Goal: Contribute content: Contribute content

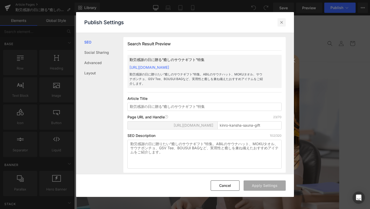
click at [282, 21] on icon at bounding box center [281, 22] width 5 height 5
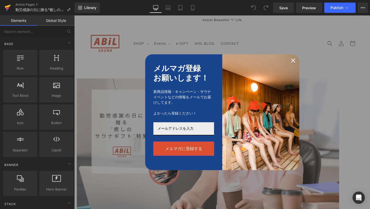
click at [7, 7] on icon at bounding box center [8, 7] width 6 height 13
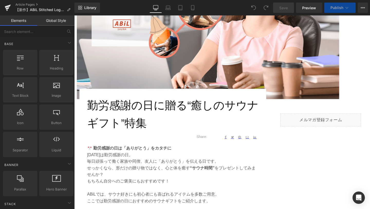
scroll to position [129, 0]
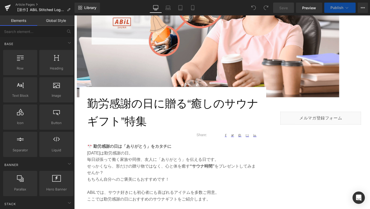
click at [145, 127] on h1 "勤労感謝の日に贈る“癒しのサウナギフト”特集" at bounding box center [173, 113] width 172 height 36
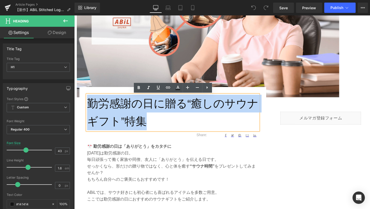
drag, startPoint x: 146, startPoint y: 122, endPoint x: 90, endPoint y: 105, distance: 59.2
click at [90, 105] on h1 "勤労感謝の日に贈る“癒しのサウナギフト”特集" at bounding box center [173, 113] width 172 height 36
paste div
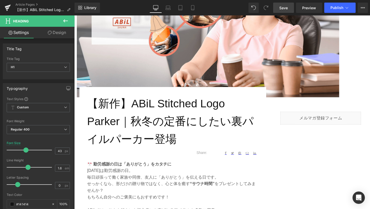
click at [281, 11] on link "Save" at bounding box center [283, 8] width 21 height 10
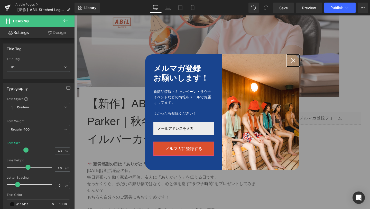
click at [295, 60] on icon "close icon" at bounding box center [293, 60] width 4 height 4
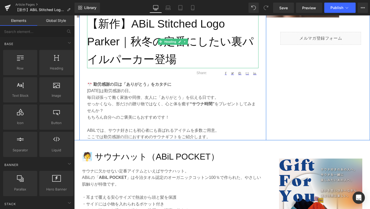
scroll to position [231, 0]
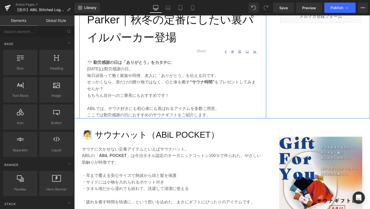
click at [217, 113] on p "ここでは勤労感謝の日におすすめのサウナギフトをご紹介します。" at bounding box center [173, 115] width 172 height 7
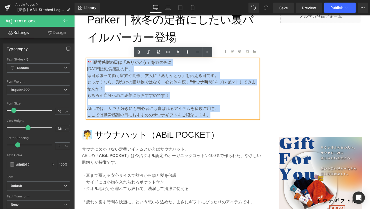
drag, startPoint x: 210, startPoint y: 116, endPoint x: 88, endPoint y: 63, distance: 132.8
click at [88, 63] on div "🎌 勤労感謝の日は「ありがとう」をカタチに 11月23日は勤労感謝の日。 毎日頑張って働く家族や同僚、友人に「ありがとう」を伝える日です。 せっかくなら、形だ…" at bounding box center [173, 88] width 172 height 59
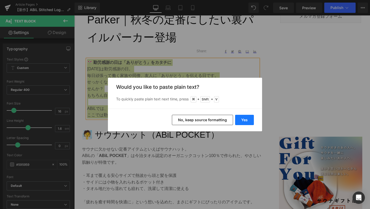
click at [246, 121] on button "Yes" at bounding box center [244, 120] width 19 height 10
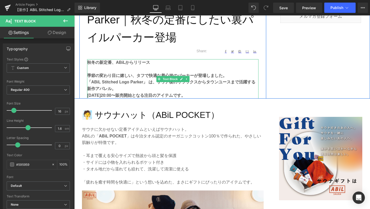
click at [138, 68] on p at bounding box center [173, 69] width 172 height 7
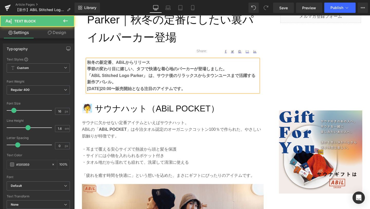
drag, startPoint x: 88, startPoint y: 69, endPoint x: 226, endPoint y: 89, distance: 139.1
click at [226, 89] on div "秋冬の新定番、ABiLからリリース 季節の変わり目に嬉しい、タフで快適な着心地のパーカーが登場しました。 「ABiL Stitched Logo Parker…" at bounding box center [173, 75] width 172 height 33
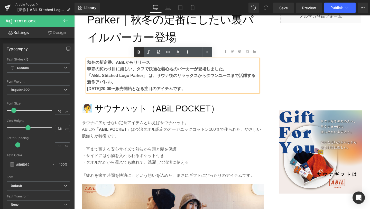
click at [138, 53] on icon at bounding box center [139, 52] width 6 height 6
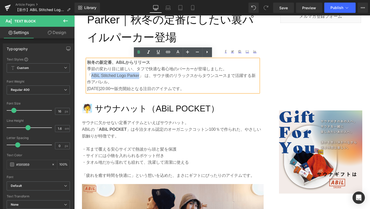
drag, startPoint x: 91, startPoint y: 77, endPoint x: 139, endPoint y: 77, distance: 47.9
click at [139, 77] on p "「ABiL Stitched Logo Parker」 は、サウナ後のリラックスからタウンユースまで活躍する新作アパレル。" at bounding box center [173, 78] width 172 height 13
click at [138, 53] on icon at bounding box center [139, 51] width 2 height 3
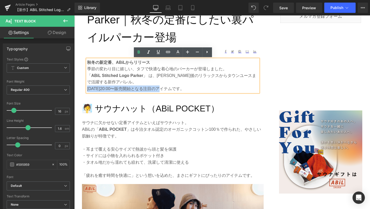
drag, startPoint x: 87, startPoint y: 89, endPoint x: 159, endPoint y: 90, distance: 71.5
click at [159, 90] on p "2025年10月3日（木）20:00〜販売開始となる注目のアイテムです。" at bounding box center [173, 88] width 172 height 7
click at [138, 50] on icon at bounding box center [139, 52] width 6 height 6
click at [283, 9] on span "Save" at bounding box center [284, 7] width 8 height 5
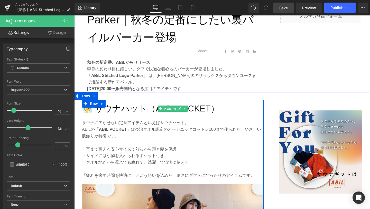
click at [127, 111] on h2 "🧖 サウナハット（ABiL POCKET）" at bounding box center [173, 109] width 182 height 14
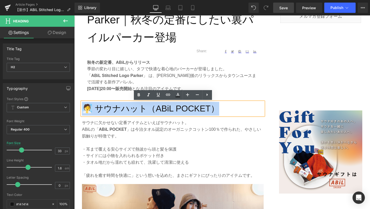
drag, startPoint x: 220, startPoint y: 107, endPoint x: 73, endPoint y: 113, distance: 146.8
paste div
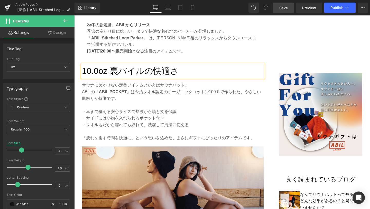
scroll to position [280, 0]
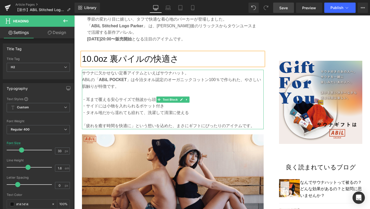
click at [139, 114] on p "・タオル地だから濡れても絞れて、洗濯して清潔に使える" at bounding box center [173, 112] width 182 height 7
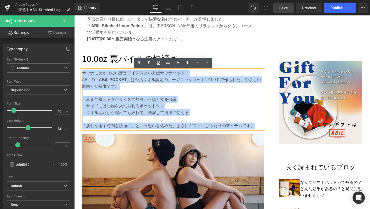
drag, startPoint x: 258, startPoint y: 125, endPoint x: 83, endPoint y: 73, distance: 183.0
click at [83, 73] on div "サウナに欠かせない定番アイテムといえばサウナハット。 ABiLの「 ABiL POCKET 」は今治タオル認定のオーガニックコットン100％で作られた、やさし…" at bounding box center [173, 99] width 182 height 59
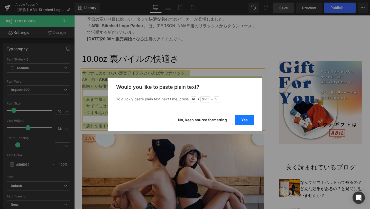
click at [246, 120] on button "Yes" at bounding box center [244, 120] width 19 height 10
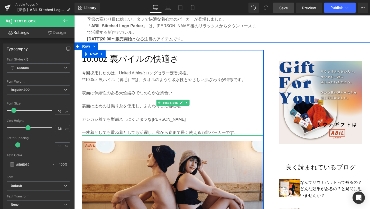
click at [85, 79] on p "**10.0oz 裏パイル（裏毛）**は、タオルのような吸水性とやさしい肌ざわりが特徴です。" at bounding box center [173, 79] width 182 height 7
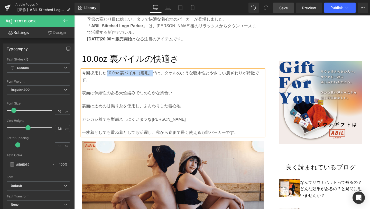
drag, startPoint x: 107, startPoint y: 73, endPoint x: 152, endPoint y: 72, distance: 44.8
click at [152, 72] on span "10.0oz 裏パイル（裏毛）**は、タオルのような吸水性とやさしい肌ざわりが特徴です。" at bounding box center [170, 76] width 177 height 11
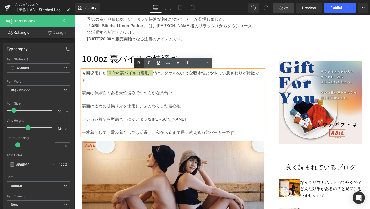
click at [136, 63] on icon at bounding box center [139, 63] width 6 height 6
click at [157, 75] on span "10.0oz 裏パイル（裏毛） **は、タオルのような吸水性とやさしい肌ざわりが特徴です。" at bounding box center [171, 76] width 178 height 11
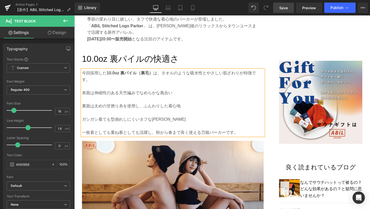
click at [141, 96] on p at bounding box center [173, 99] width 182 height 7
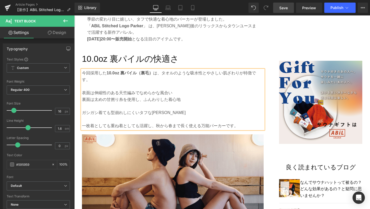
click at [136, 103] on p at bounding box center [173, 106] width 182 height 7
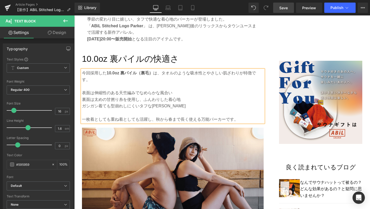
click at [83, 90] on p "表面は伸縮性のある天竺編みでなめらかな風合い" at bounding box center [173, 93] width 182 height 7
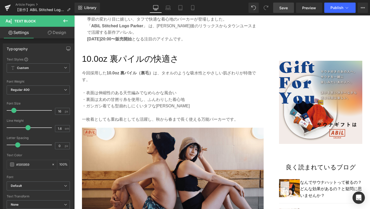
click at [282, 10] on span "Save" at bounding box center [284, 7] width 8 height 5
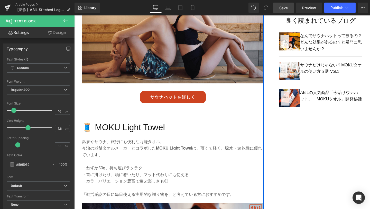
scroll to position [433, 0]
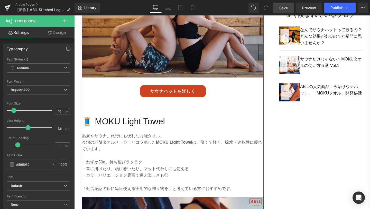
click at [126, 115] on h2 "🧵 MOKU Light Towel" at bounding box center [173, 122] width 182 height 14
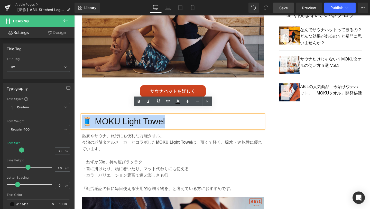
drag, startPoint x: 166, startPoint y: 116, endPoint x: 85, endPoint y: 116, distance: 80.5
click at [85, 116] on h2 "🧵 MOKU Light Towel" at bounding box center [173, 122] width 182 height 14
paste div
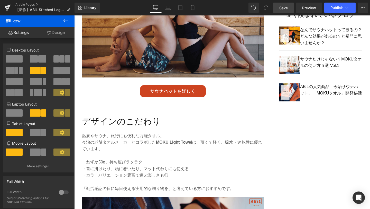
click at [283, 8] on span "Save" at bounding box center [284, 7] width 8 height 5
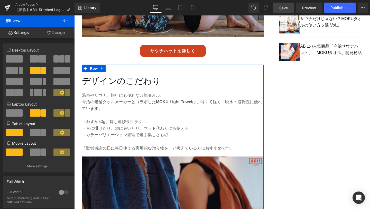
scroll to position [474, 0]
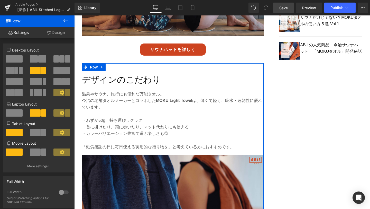
click at [127, 130] on p "・カラーバリエーション豊富で選ぶ楽しさも◎" at bounding box center [173, 133] width 182 height 7
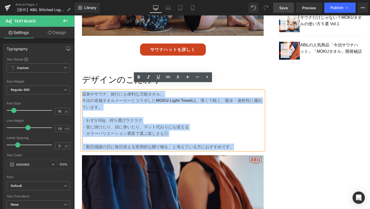
drag, startPoint x: 234, startPoint y: 140, endPoint x: 83, endPoint y: 88, distance: 160.2
click at [83, 91] on div "温泉やサウナ、旅行にも便利な万能タオル。 今治の老舗タオルメーカーとコラボした MOKU Light Towel は、薄くて軽く、吸水・速乾性に優れています。…" at bounding box center [173, 120] width 182 height 59
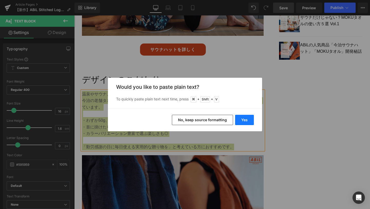
click at [240, 121] on button "Yes" at bounding box center [244, 120] width 19 height 10
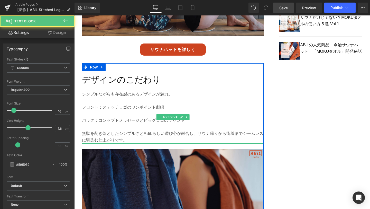
click at [88, 111] on p at bounding box center [173, 114] width 182 height 7
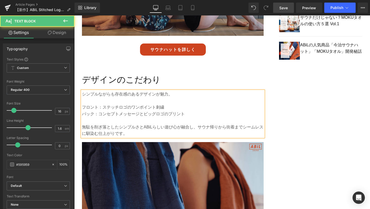
click at [83, 104] on p "フロント：ステッチロゴのワンポイント刺繍" at bounding box center [173, 107] width 182 height 7
drag, startPoint x: 87, startPoint y: 101, endPoint x: 102, endPoint y: 101, distance: 14.4
click at [102, 104] on p "・フロント：ステッチロゴのワンポイント刺繍" at bounding box center [173, 107] width 182 height 7
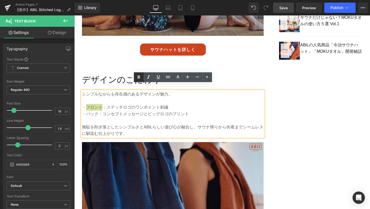
click at [139, 79] on icon at bounding box center [139, 77] width 6 height 6
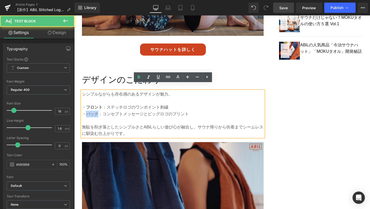
drag, startPoint x: 86, startPoint y: 106, endPoint x: 100, endPoint y: 107, distance: 14.4
click at [100, 111] on p "・バック：コンセプトメッセージとビッグロゴのプリント" at bounding box center [173, 114] width 182 height 7
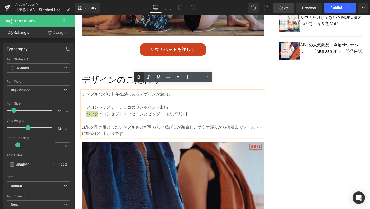
click at [138, 79] on icon at bounding box center [139, 77] width 6 height 6
click at [280, 10] on span "Save" at bounding box center [284, 7] width 8 height 5
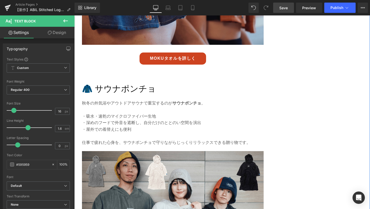
scroll to position [677, 0]
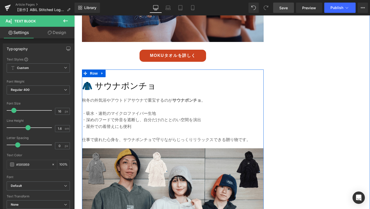
click at [129, 80] on h2 "🧥 サウナポンチョ" at bounding box center [173, 86] width 182 height 14
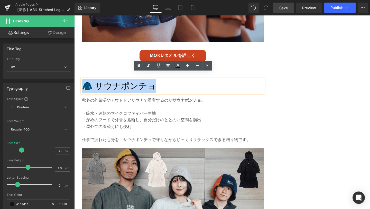
drag, startPoint x: 156, startPoint y: 78, endPoint x: 84, endPoint y: 78, distance: 72.3
click at [84, 79] on h2 "🧥 サウナポンチョ" at bounding box center [173, 86] width 182 height 14
paste div
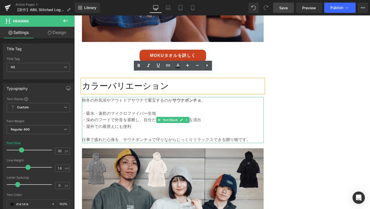
click at [138, 130] on p at bounding box center [173, 133] width 182 height 7
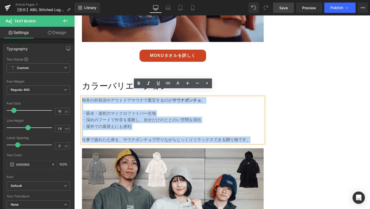
drag, startPoint x: 253, startPoint y: 133, endPoint x: 82, endPoint y: 94, distance: 175.4
click at [82, 97] on div "秋冬の外気浴やアウトドアサウナで重宝するのが サウナポンチョ 。 ・吸水・速乾のマイクロファイバー生地 ・深めのフードで外音を遮断し、自分だけのととのい空間を…" at bounding box center [173, 120] width 182 height 46
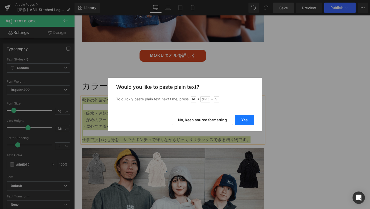
click at [242, 120] on button "Yes" at bounding box center [244, 120] width 19 height 10
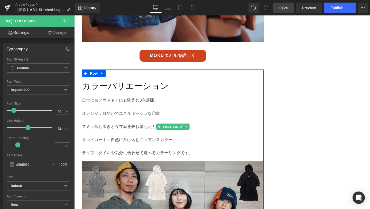
click at [104, 117] on p at bounding box center [173, 120] width 182 height 7
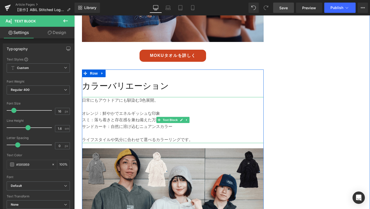
click at [84, 110] on p "オレンジ：鮮やかでエネルギッシュな印象" at bounding box center [173, 113] width 182 height 7
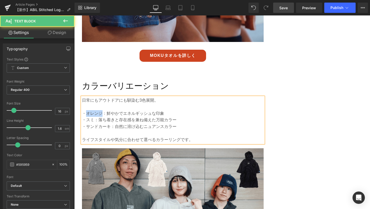
drag, startPoint x: 87, startPoint y: 106, endPoint x: 102, endPoint y: 106, distance: 14.9
click at [102, 110] on p "・オレンジ：鮮やかでエネルギッシュな印象" at bounding box center [173, 113] width 182 height 7
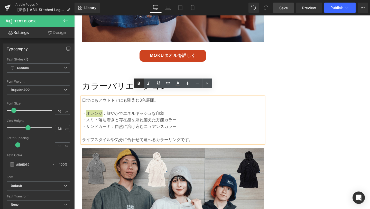
click at [136, 87] on link at bounding box center [139, 83] width 10 height 10
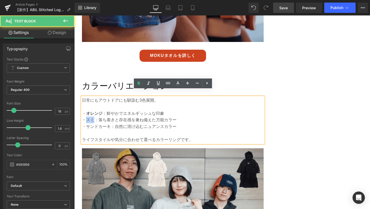
drag, startPoint x: 87, startPoint y: 114, endPoint x: 94, endPoint y: 115, distance: 6.5
click at [94, 117] on p "・スミ：落ち着きと存在感を兼ね備えた万能カラー" at bounding box center [173, 120] width 182 height 7
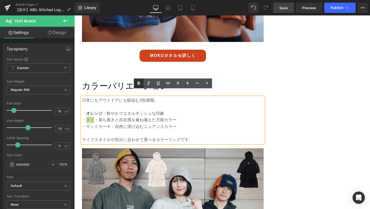
click at [138, 86] on icon at bounding box center [139, 83] width 6 height 6
drag, startPoint x: 87, startPoint y: 121, endPoint x: 111, endPoint y: 121, distance: 24.2
click at [111, 123] on p "・サンドカーキ：自然に溶け込むニュアンスカラー" at bounding box center [173, 126] width 182 height 7
click at [140, 84] on icon at bounding box center [139, 83] width 2 height 3
click at [284, 9] on span "Save" at bounding box center [284, 7] width 8 height 5
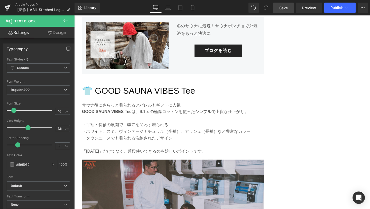
scroll to position [940, 0]
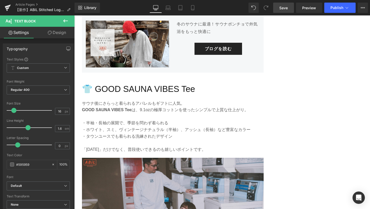
click at [147, 83] on h2 "👕 GOOD SAUNA VIBES Tee" at bounding box center [173, 89] width 182 height 14
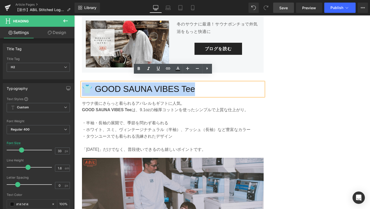
drag, startPoint x: 200, startPoint y: 83, endPoint x: 74, endPoint y: 88, distance: 126.2
paste div
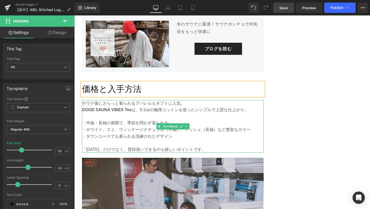
click at [131, 133] on p "・タウンユースでも着られる洗練されたデザイン" at bounding box center [173, 136] width 182 height 7
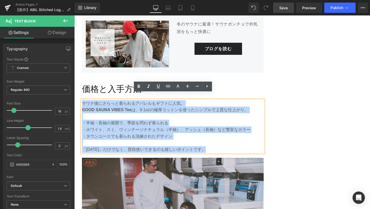
drag, startPoint x: 223, startPoint y: 144, endPoint x: 83, endPoint y: 97, distance: 147.6
click at [83, 100] on div "サウナ後にさらっと着られるアパレルもギフトに人気。 GOOD SAUNA VIBES Tee は、9.1ozの極厚コットンを使ったシンプルで上質な仕上がり。 …" at bounding box center [173, 126] width 182 height 53
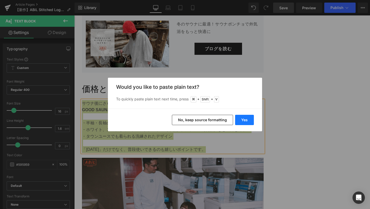
click at [244, 121] on button "Yes" at bounding box center [244, 120] width 19 height 10
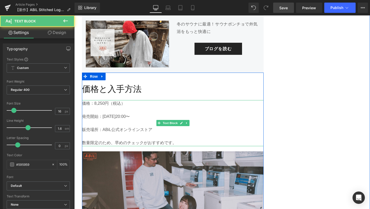
click at [102, 107] on p at bounding box center [173, 110] width 182 height 7
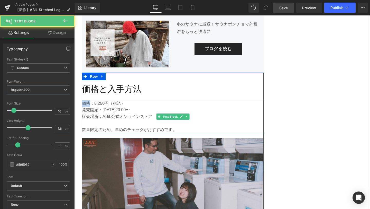
drag, startPoint x: 91, startPoint y: 98, endPoint x: 83, endPoint y: 98, distance: 7.2
click at [83, 100] on p "価格：8,250円（税込）" at bounding box center [173, 103] width 182 height 7
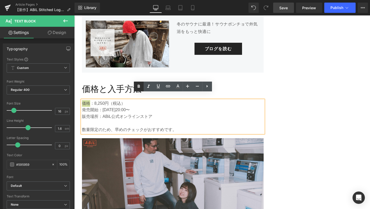
click at [137, 86] on icon at bounding box center [139, 86] width 6 height 6
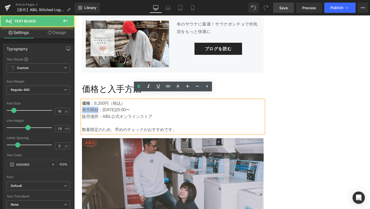
drag, startPoint x: 98, startPoint y: 103, endPoint x: 82, endPoint y: 103, distance: 15.9
click at [82, 107] on p "発売開始：2025年10月3日（木）20:00〜" at bounding box center [173, 110] width 182 height 7
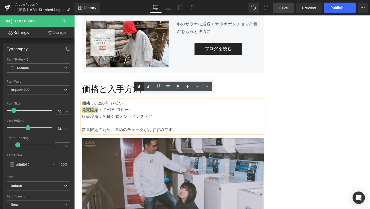
click at [137, 88] on icon at bounding box center [139, 86] width 6 height 6
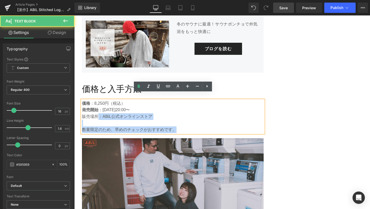
drag, startPoint x: 99, startPoint y: 110, endPoint x: 82, endPoint y: 110, distance: 17.0
click at [82, 110] on div "価格 ：8,250円（税込） 発売開始 ：2025年10月3日（木）20:00〜 販売場所：ABiL公式オンラインストア 数量限定のため、早めのチェックがおす…" at bounding box center [173, 116] width 182 height 33
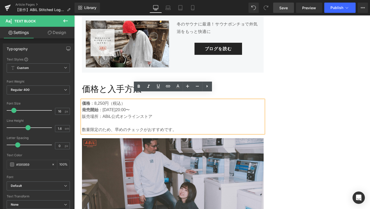
click at [95, 113] on p "販売場所：ABiL公式オンラインストア" at bounding box center [173, 116] width 182 height 7
drag, startPoint x: 100, startPoint y: 111, endPoint x: 84, endPoint y: 109, distance: 15.7
click at [84, 113] on p "販売場所：ABiL公式オンラインストア" at bounding box center [173, 116] width 182 height 7
click at [139, 88] on icon at bounding box center [139, 86] width 6 height 6
click at [288, 5] on link "Save" at bounding box center [283, 8] width 21 height 10
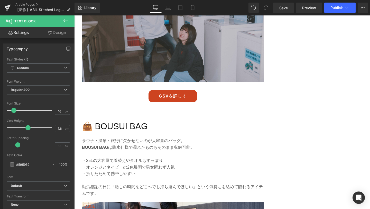
scroll to position [1101, 0]
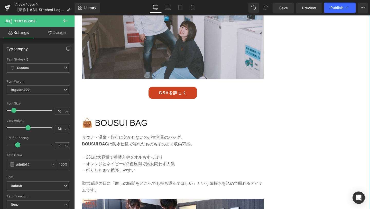
click at [140, 119] on h2 "👜 BOUSUI BAG" at bounding box center [173, 123] width 182 height 14
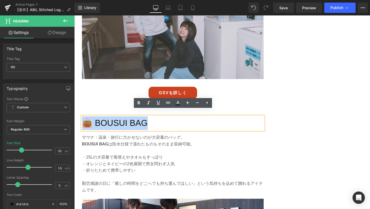
drag, startPoint x: 153, startPoint y: 119, endPoint x: 85, endPoint y: 119, distance: 67.9
click at [85, 119] on h2 "👜 BOUSUI BAG" at bounding box center [173, 123] width 182 height 14
paste div
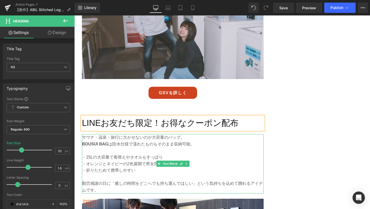
click at [105, 167] on p "・折りたためて携帯しやすい" at bounding box center [173, 170] width 182 height 7
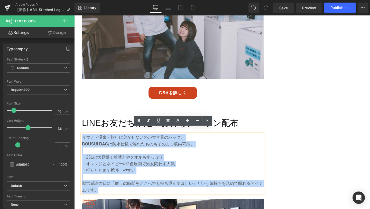
drag, startPoint x: 98, startPoint y: 185, endPoint x: 83, endPoint y: 133, distance: 54.7
click at [83, 134] on div "サウナ・温泉・旅行に欠かせないのが大容量のバッグ。 BOUSUI BAG は防水仕様で濡れたものもそのまま収納可能。 ・25Lの大容量で着替えやタオルもすっぽ…" at bounding box center [173, 163] width 182 height 59
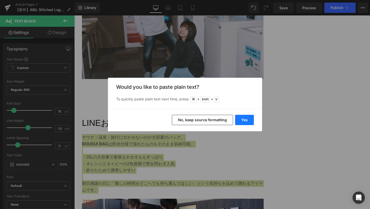
click at [249, 119] on button "Yes" at bounding box center [244, 120] width 19 height 10
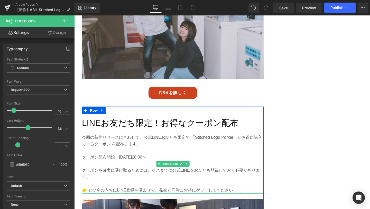
click at [124, 161] on p at bounding box center [173, 164] width 182 height 7
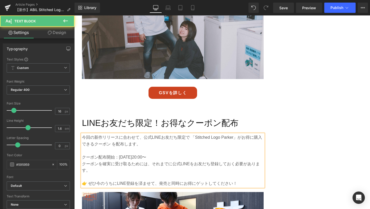
click at [82, 154] on p "クーポン配布開始：10月3日（木）20:00〜" at bounding box center [173, 157] width 182 height 7
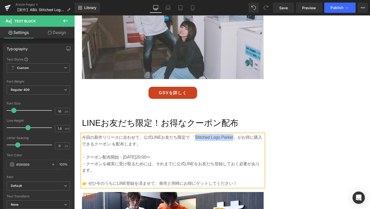
drag, startPoint x: 194, startPoint y: 131, endPoint x: 233, endPoint y: 132, distance: 38.1
click at [233, 134] on p "今回の新作リリースに合わせて、公式LINEお友だち限定で 「Stitched Logo Parker」がお得に購入できるクーポン を配布します。" at bounding box center [173, 140] width 182 height 13
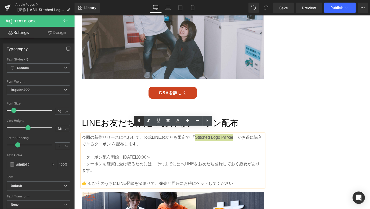
click at [137, 122] on icon at bounding box center [139, 121] width 6 height 6
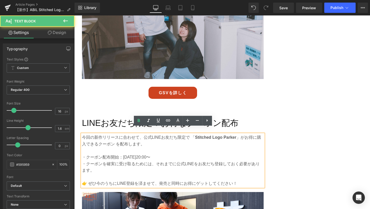
drag, startPoint x: 123, startPoint y: 150, endPoint x: 174, endPoint y: 150, distance: 50.9
click at [174, 154] on p "・クーポン配布開始：10月3日（木）20:00〜" at bounding box center [173, 157] width 182 height 7
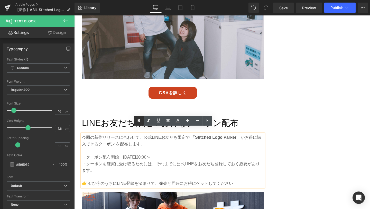
click at [137, 122] on icon at bounding box center [139, 121] width 6 height 6
drag, startPoint x: 156, startPoint y: 158, endPoint x: 223, endPoint y: 159, distance: 66.4
click at [223, 161] on p "・クーポンを確実に受け取るためには、それまでに公式LINEをお友だち登録しておく必要があります。" at bounding box center [173, 167] width 182 height 13
click at [137, 121] on icon at bounding box center [139, 121] width 6 height 6
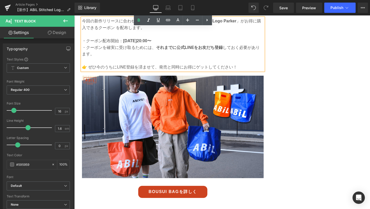
scroll to position [1222, 0]
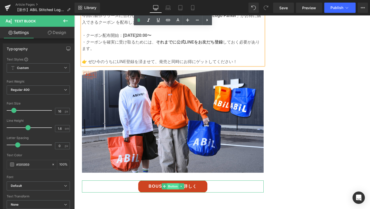
click at [170, 183] on span "Button" at bounding box center [173, 186] width 12 height 6
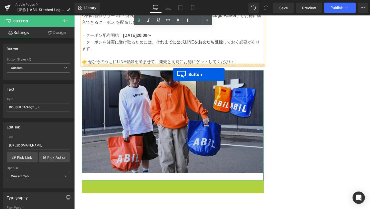
drag, startPoint x: 171, startPoint y: 180, endPoint x: 173, endPoint y: 73, distance: 107.0
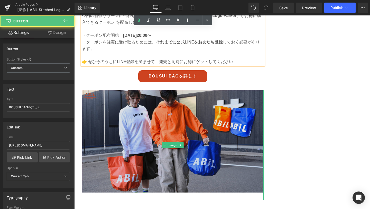
click at [169, 130] on img at bounding box center [173, 145] width 182 height 110
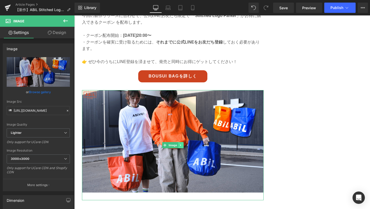
click at [182, 144] on icon at bounding box center [181, 145] width 3 height 3
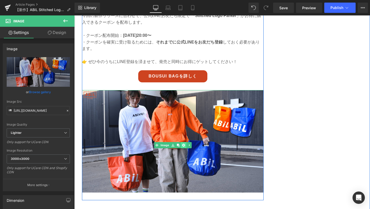
click at [186, 142] on link at bounding box center [183, 145] width 5 height 6
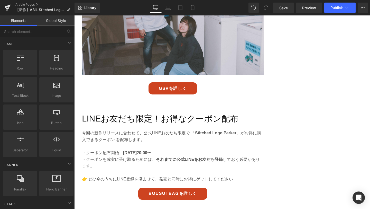
scroll to position [1113, 0]
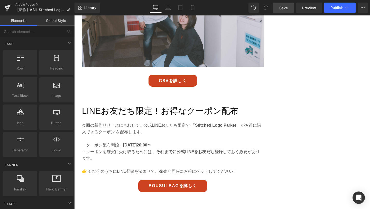
click at [286, 10] on span "Save" at bounding box center [284, 7] width 8 height 5
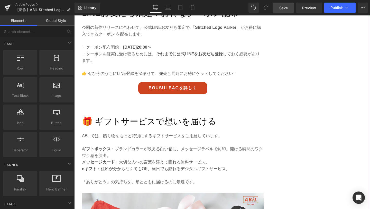
scroll to position [1215, 0]
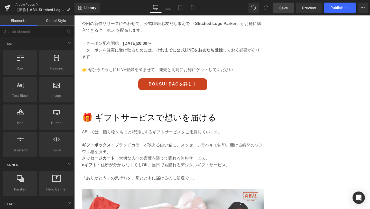
click at [143, 115] on h2 "🎁 ギフトサービスで想いを届ける" at bounding box center [173, 118] width 182 height 14
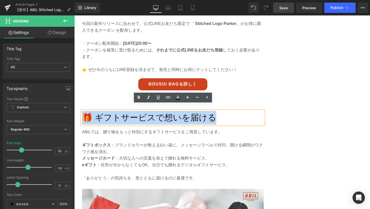
paste div
drag, startPoint x: 219, startPoint y: 111, endPoint x: 85, endPoint y: 112, distance: 134.0
click at [85, 112] on h2 "🎁 ギフトサービスで想いを届ける" at bounding box center [173, 118] width 182 height 14
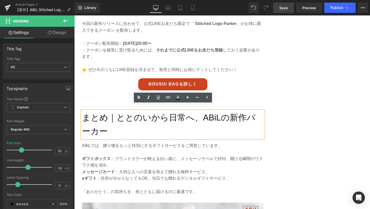
click at [279, 9] on link "Save" at bounding box center [283, 8] width 21 height 10
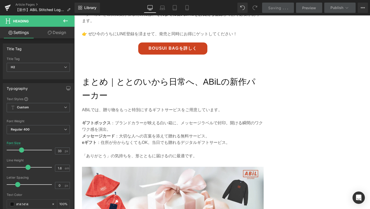
scroll to position [1251, 0]
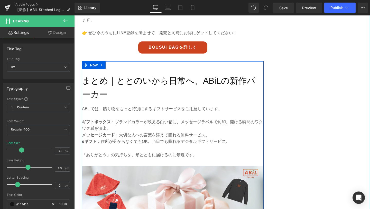
click at [137, 152] on p "「ありがとう」の気持ちを、形とともに届けるのに最適です。" at bounding box center [173, 155] width 182 height 7
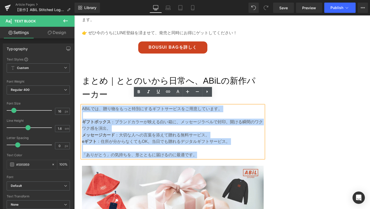
drag, startPoint x: 201, startPoint y: 150, endPoint x: 82, endPoint y: 101, distance: 127.8
click at [82, 105] on div "ABiLでは、贈り物をもっと特別にするギフトサービスをご用意しています。 ギフトボックス ：ブランドカラーが映える白い箱に、メッセージラベルで封印。開ける瞬間…" at bounding box center [173, 131] width 182 height 53
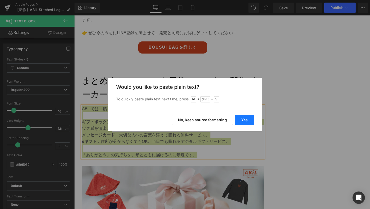
click at [243, 119] on button "Yes" at bounding box center [244, 120] width 19 height 10
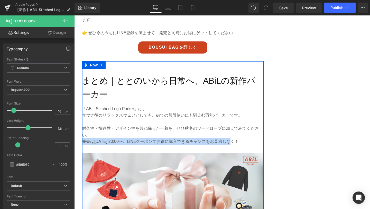
drag, startPoint x: 235, startPoint y: 134, endPoint x: 83, endPoint y: 135, distance: 151.8
click at [83, 135] on div "まとめ｜ととのいから日常へ、ABiLの新作パーカー Heading 「ABiL Stitched Logo Parker」は、 サウナ後のリラックスウェアとし…" at bounding box center [173, 200] width 182 height 278
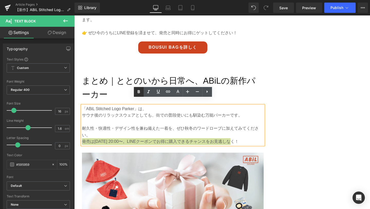
click at [139, 92] on icon at bounding box center [139, 91] width 2 height 3
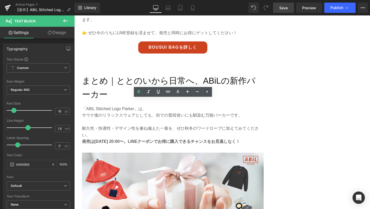
click at [284, 8] on span "Save" at bounding box center [284, 7] width 8 height 5
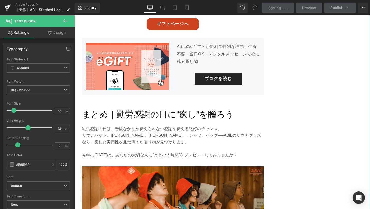
scroll to position [1496, 0]
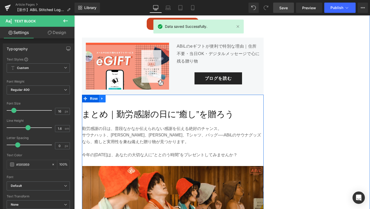
click at [101, 95] on link at bounding box center [102, 99] width 7 height 8
click at [114, 97] on icon at bounding box center [116, 99] width 4 height 4
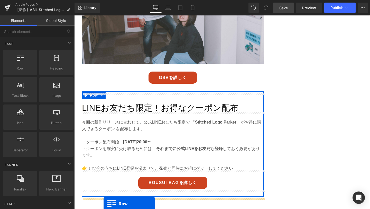
scroll to position [1092, 0]
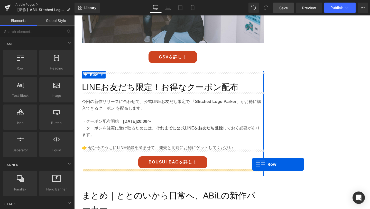
drag, startPoint x: 84, startPoint y: 96, endPoint x: 253, endPoint y: 164, distance: 182.1
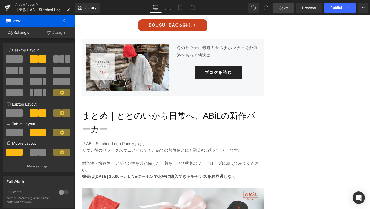
scroll to position [1224, 0]
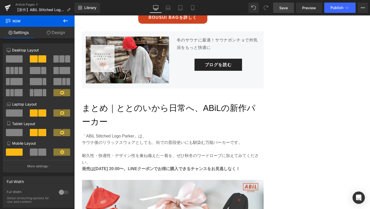
click at [282, 8] on span "Save" at bounding box center [284, 7] width 8 height 5
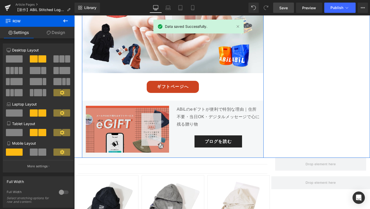
scroll to position [1439, 0]
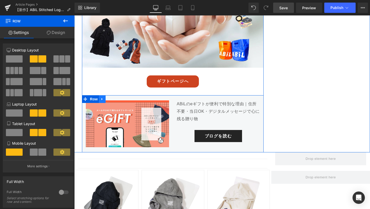
click at [103, 97] on icon at bounding box center [103, 99] width 4 height 4
click at [116, 97] on icon at bounding box center [116, 99] width 4 height 4
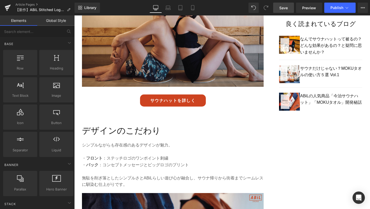
scroll to position [429, 0]
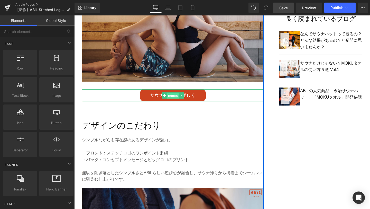
click at [175, 92] on span "Button" at bounding box center [173, 95] width 12 height 6
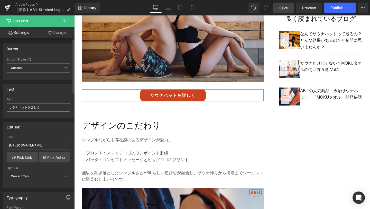
drag, startPoint x: 44, startPoint y: 108, endPoint x: 0, endPoint y: 108, distance: 43.5
click at [0, 108] on div "Text サウナハットを詳しく Text サウナハットを詳しく" at bounding box center [38, 99] width 77 height 38
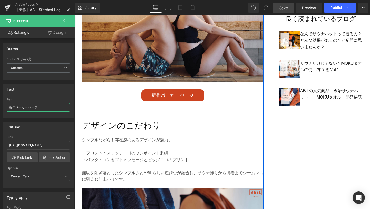
type input "新作パーカー ページへ"
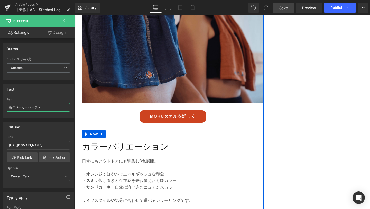
scroll to position [619, 0]
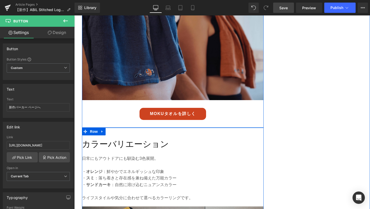
click at [193, 108] on link "MOKUタオルを詳しく" at bounding box center [173, 114] width 66 height 12
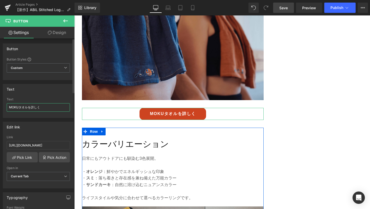
drag, startPoint x: 46, startPoint y: 110, endPoint x: 2, endPoint y: 109, distance: 44.8
click at [2, 109] on div "Text MOKUタオルを詳しく Text MOKUタオルを詳しく" at bounding box center [38, 99] width 77 height 38
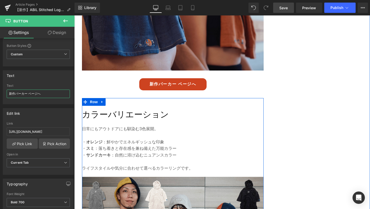
scroll to position [672, 0]
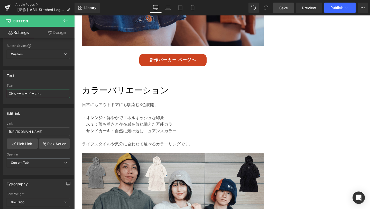
type input "新作パーカー ページへ"
drag, startPoint x: 282, startPoint y: 10, endPoint x: 202, endPoint y: 6, distance: 80.6
click at [282, 10] on span "Save" at bounding box center [284, 7] width 8 height 5
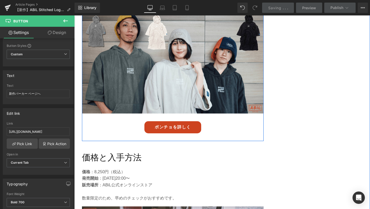
scroll to position [816, 0]
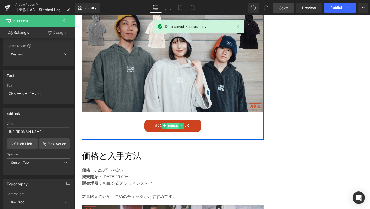
click at [171, 123] on span "Button" at bounding box center [173, 126] width 12 height 6
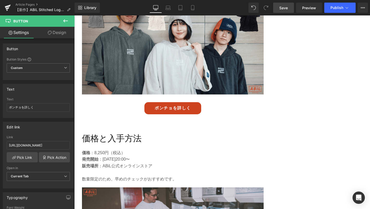
scroll to position [831, 0]
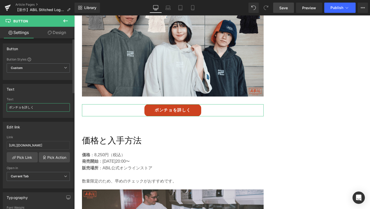
drag, startPoint x: 41, startPoint y: 108, endPoint x: 3, endPoint y: 108, distance: 38.3
click at [3, 108] on div "Text ポンチョを詳しく Text ポンチョを詳しく" at bounding box center [38, 101] width 71 height 34
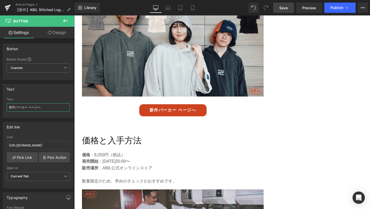
type input "新作パーカー ページへ"
click at [287, 6] on span "Save" at bounding box center [284, 7] width 8 height 5
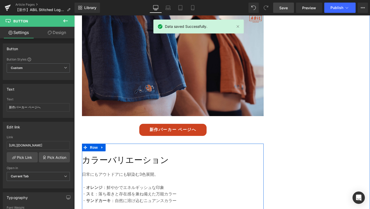
scroll to position [595, 0]
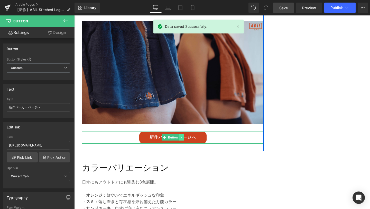
click at [182, 136] on icon at bounding box center [181, 137] width 3 height 3
click at [185, 136] on icon at bounding box center [184, 137] width 3 height 3
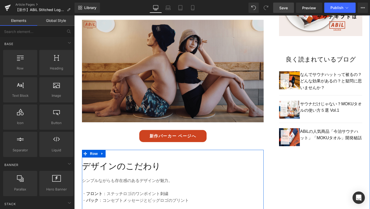
scroll to position [384, 0]
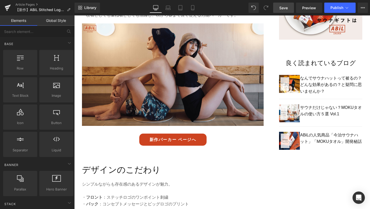
click at [287, 5] on link "Save" at bounding box center [283, 8] width 21 height 10
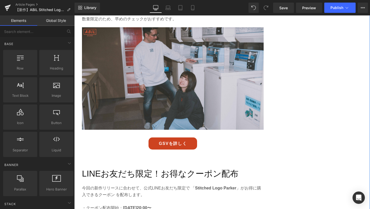
scroll to position [989, 0]
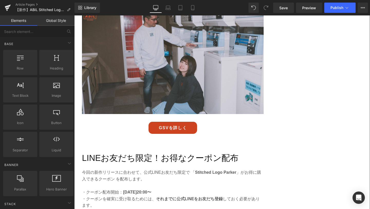
click at [174, 123] on div "GSVを詳しく Button" at bounding box center [173, 128] width 182 height 12
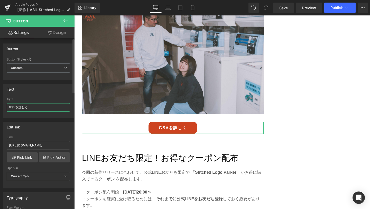
drag, startPoint x: 36, startPoint y: 110, endPoint x: 5, endPoint y: 108, distance: 30.6
click at [5, 108] on div "GSVを詳しく Text GSVを詳しく" at bounding box center [38, 108] width 70 height 20
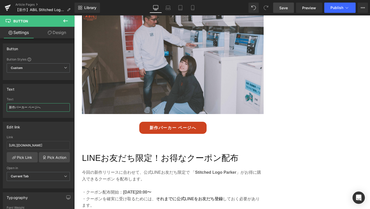
type input "新作パーカー ページへ"
drag, startPoint x: 290, startPoint y: 6, endPoint x: 52, endPoint y: 152, distance: 278.6
click at [290, 6] on link "Save" at bounding box center [283, 8] width 21 height 10
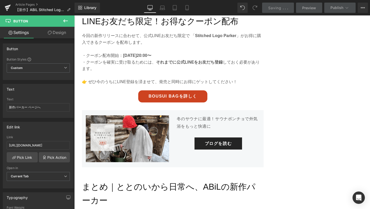
scroll to position [1126, 0]
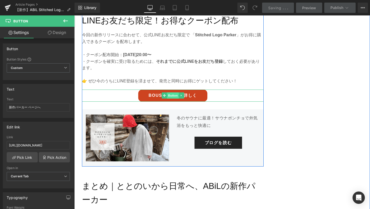
click at [173, 92] on span "Button" at bounding box center [173, 95] width 12 height 6
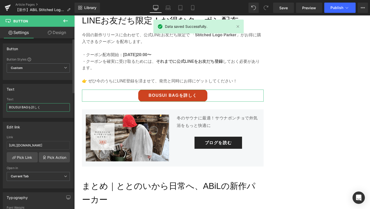
drag, startPoint x: 51, startPoint y: 106, endPoint x: 0, endPoint y: 106, distance: 51.5
click at [0, 106] on div "Text BOUSUI BAGを詳しく Text BOUSUI BAGを詳しく" at bounding box center [38, 99] width 77 height 38
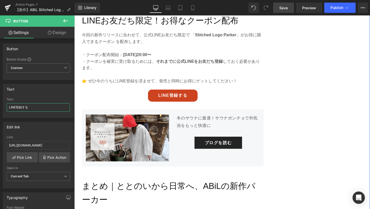
type input "LINE登録する"
click at [288, 5] on link "Save" at bounding box center [283, 8] width 21 height 10
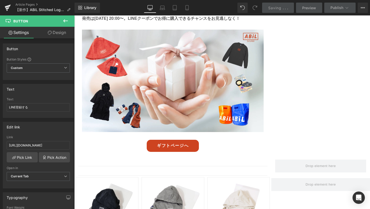
scroll to position [1353, 0]
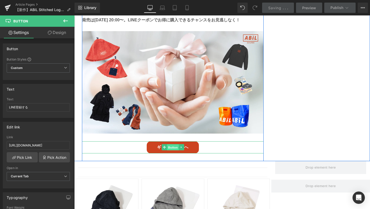
click at [175, 144] on span "Button" at bounding box center [173, 147] width 12 height 6
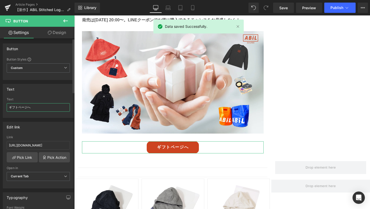
drag, startPoint x: 45, startPoint y: 108, endPoint x: 7, endPoint y: 107, distance: 37.3
click at [7, 107] on input "ギフトページへ" at bounding box center [38, 107] width 63 height 8
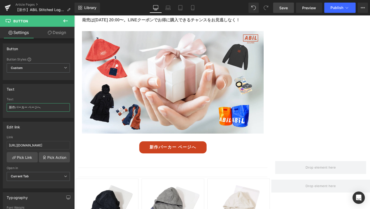
type input "新作パーカー ページへ"
click at [281, 8] on span "Save" at bounding box center [284, 7] width 8 height 5
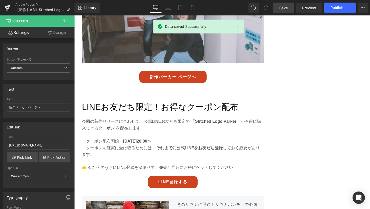
scroll to position [1040, 0]
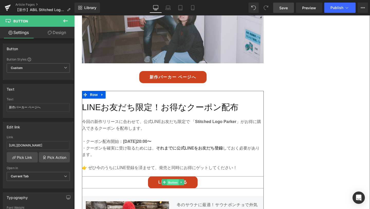
click at [175, 179] on span "Button" at bounding box center [173, 182] width 12 height 6
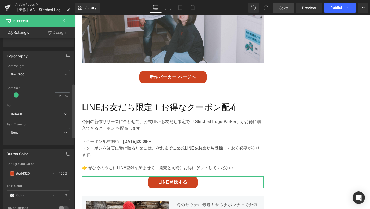
scroll to position [145, 0]
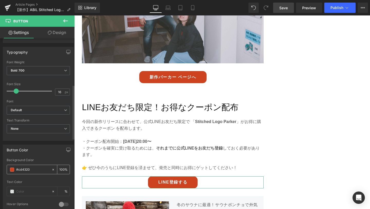
click at [51, 168] on icon at bounding box center [53, 170] width 4 height 4
click at [41, 169] on input "#cd4320" at bounding box center [32, 170] width 33 height 6
paste input "#00B900"
type input "n"
paste input "#00B900"
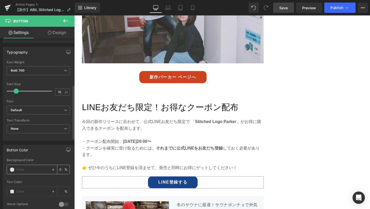
type input "#00B900"
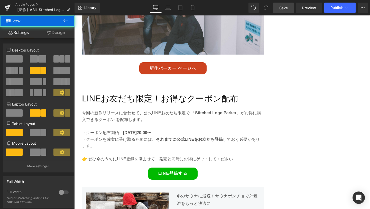
scroll to position [1050, 0]
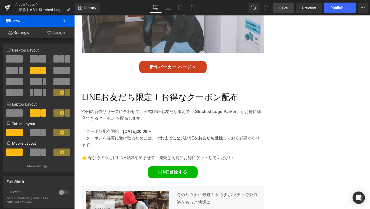
click at [282, 12] on link "Save" at bounding box center [283, 8] width 21 height 10
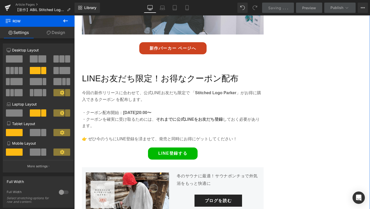
scroll to position [1071, 0]
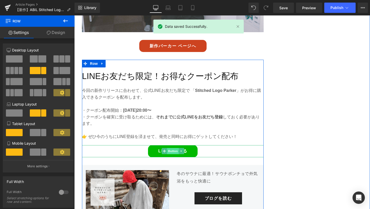
click at [174, 148] on span "Button" at bounding box center [173, 151] width 12 height 6
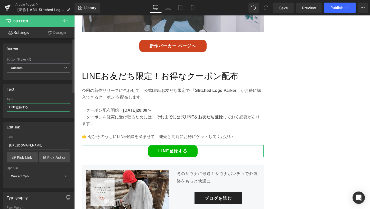
click at [30, 108] on input "LINE登録する" at bounding box center [38, 107] width 63 height 8
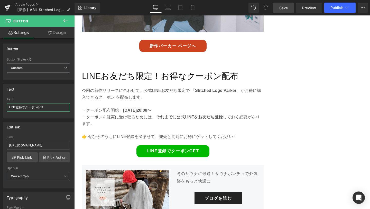
type input "LINE登録でクーポンGET"
click at [286, 6] on span "Save" at bounding box center [284, 7] width 8 height 5
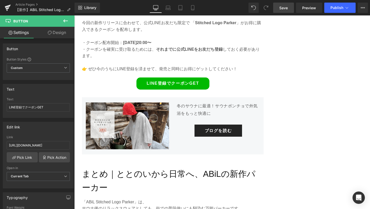
scroll to position [1140, 0]
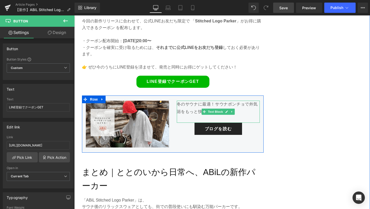
click at [196, 104] on p "冬のサウナに最適！サウナポンチョで外気浴をもっと快適に" at bounding box center [218, 108] width 83 height 15
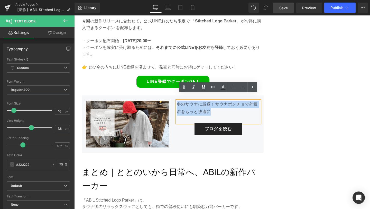
drag, startPoint x: 214, startPoint y: 105, endPoint x: 177, endPoint y: 97, distance: 37.9
click at [177, 101] on p "冬のサウナに最適！サウナポンチョで外気浴をもっと快適に" at bounding box center [218, 108] width 83 height 15
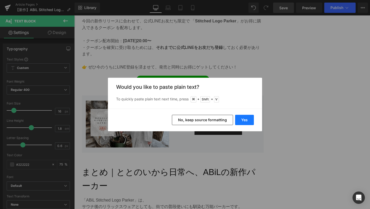
click at [245, 119] on button "Yes" at bounding box center [244, 120] width 19 height 10
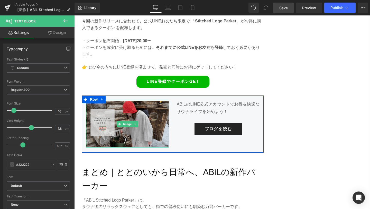
click at [128, 124] on img at bounding box center [127, 124] width 83 height 47
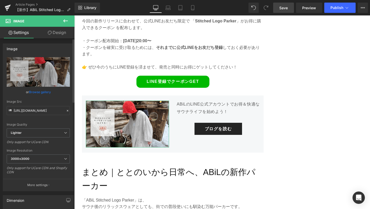
click at [40, 91] on link "Browse gallery" at bounding box center [40, 91] width 22 height 9
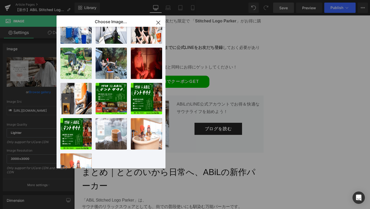
scroll to position [254, 0]
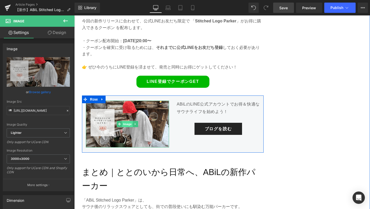
click at [128, 121] on span "Image" at bounding box center [127, 124] width 11 height 6
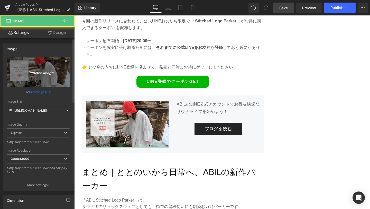
click at [34, 70] on icon "Replace Image" at bounding box center [38, 72] width 41 height 6
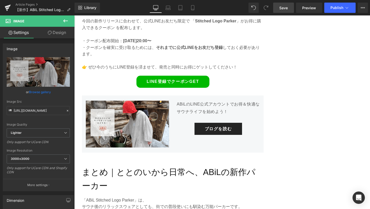
type input "C:\fakepath\1-min (2).png"
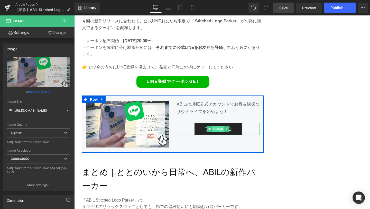
click at [218, 126] on span "Button" at bounding box center [219, 129] width 12 height 6
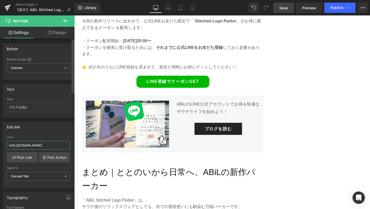
drag, startPoint x: 8, startPoint y: 144, endPoint x: 74, endPoint y: 145, distance: 65.4
click at [74, 145] on div "Button Button Styles Custom Custom Setup Global Style Custom Setup Global Style…" at bounding box center [37, 124] width 75 height 173
paste input "2"
type input "https://abil.shop/blogs/ahil-blog/article-072"
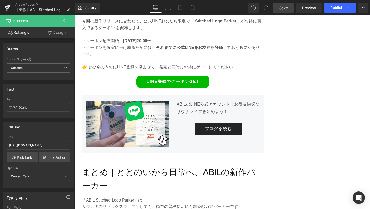
scroll to position [0, 0]
click at [285, 12] on link "Save" at bounding box center [283, 8] width 21 height 10
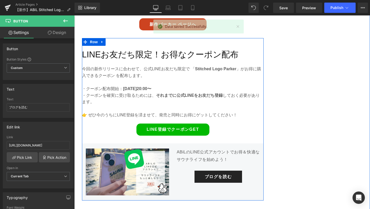
scroll to position [1092, 0]
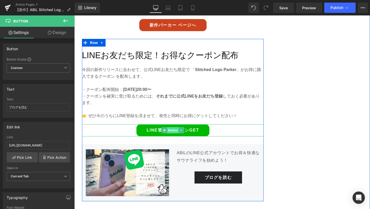
click at [171, 127] on span "Button" at bounding box center [173, 130] width 12 height 6
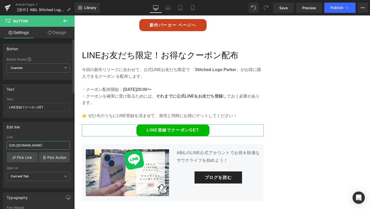
scroll to position [0, 8]
drag, startPoint x: 9, startPoint y: 144, endPoint x: 71, endPoint y: 146, distance: 62.3
click at [71, 146] on div "https://abil.shop/collections/abil-bousui-bag Link https://abil.shop/collection…" at bounding box center [38, 161] width 70 height 53
paste input "page.line.me/abil_japan"
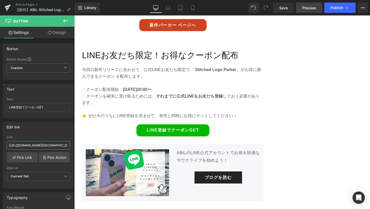
type input "https://page.line.me/abil_japan"
click at [301, 11] on link "Preview" at bounding box center [309, 8] width 26 height 10
click at [287, 8] on span "Save" at bounding box center [284, 7] width 8 height 5
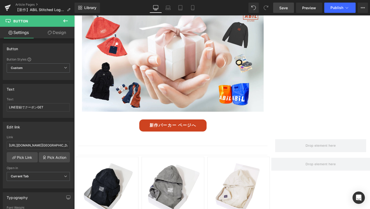
scroll to position [1381, 0]
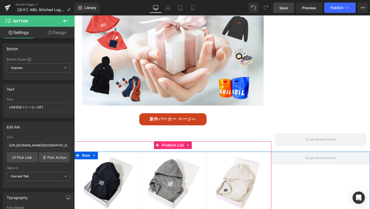
click at [167, 141] on span "Product List" at bounding box center [173, 145] width 24 height 8
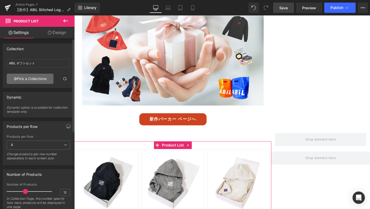
click at [32, 83] on link "Pick a Collections" at bounding box center [30, 79] width 47 height 10
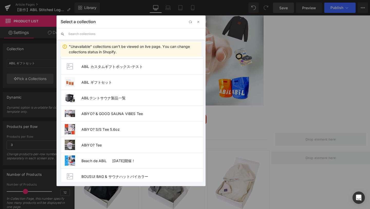
scroll to position [145, 0]
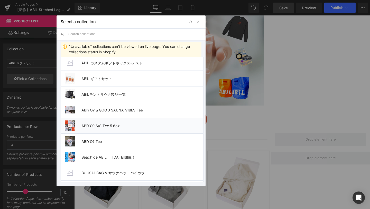
click at [108, 124] on span "ABiYO? S/S Tee 5.6oz" at bounding box center [143, 125] width 122 height 4
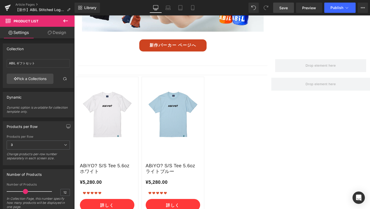
scroll to position [1455, 0]
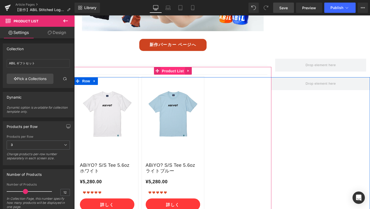
click at [169, 67] on span "Product List" at bounding box center [173, 71] width 24 height 8
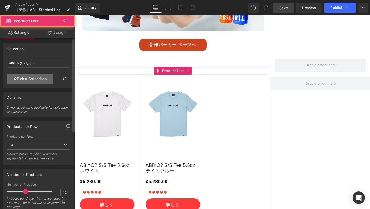
click at [42, 81] on link "Pick a Collections" at bounding box center [30, 79] width 47 height 10
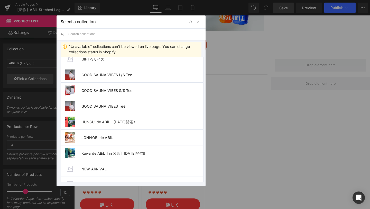
scroll to position [336, 0]
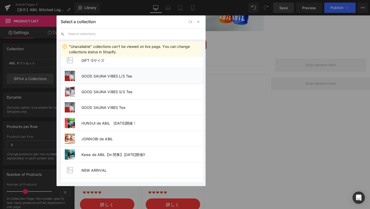
click at [111, 80] on li "GOOD SAUNA VIBES L/S Tee" at bounding box center [132, 76] width 143 height 16
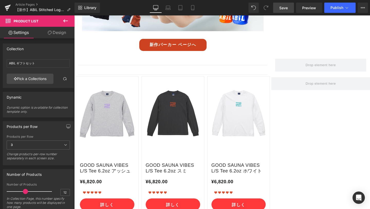
click at [281, 8] on span "Save" at bounding box center [284, 7] width 8 height 5
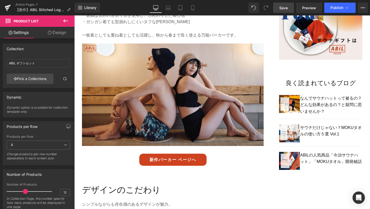
scroll to position [366, 0]
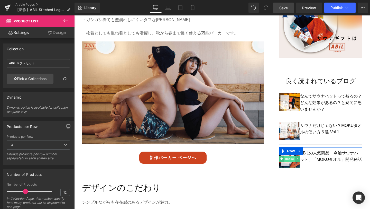
click at [292, 157] on span "Image" at bounding box center [290, 159] width 11 height 6
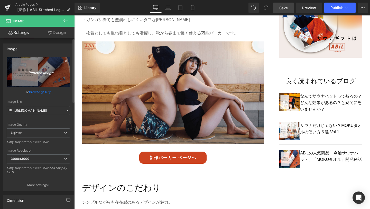
click at [46, 72] on icon "Replace Image" at bounding box center [38, 72] width 41 height 6
type input "C:\fakepath\1-min (3).png"
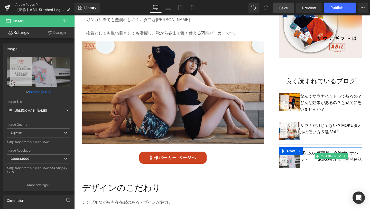
click at [357, 159] on p "ABiLの人気商品「今治サウナハット」「MOKUタオル」開発秘話" at bounding box center [331, 156] width 62 height 13
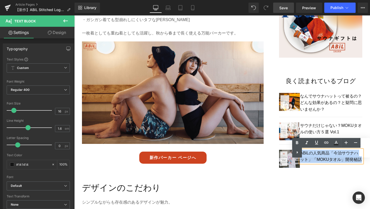
drag, startPoint x: 357, startPoint y: 160, endPoint x: 301, endPoint y: 153, distance: 56.6
click at [301, 153] on p "ABiLの人気商品「今治サウナハット」「MOKUタオル」開発秘話" at bounding box center [331, 156] width 62 height 13
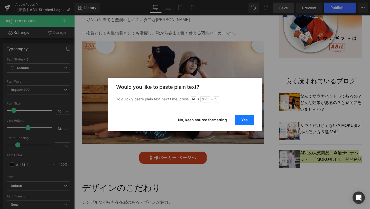
click at [249, 122] on button "Yes" at bounding box center [244, 120] width 19 height 10
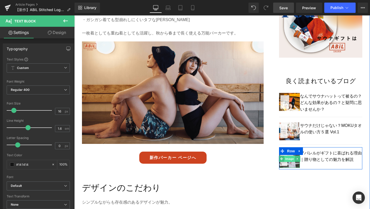
click at [291, 160] on span "Image" at bounding box center [290, 159] width 11 height 6
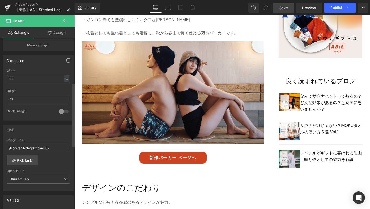
scroll to position [149, 0]
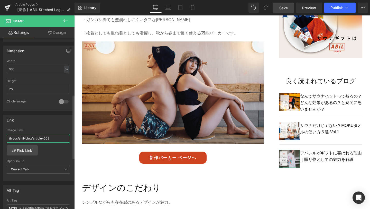
drag, startPoint x: 53, startPoint y: 139, endPoint x: 8, endPoint y: 137, distance: 44.8
click at [8, 137] on input "/blogs/ahil-blog/article-002" at bounding box center [38, 138] width 63 height 8
paste input "https://abil.shop/blogs/ahil-blog/article-034"
type input "https://abil.shop/blogs/ahil-blog/article-034"
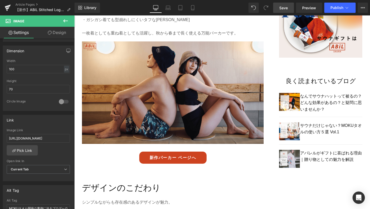
click at [281, 9] on span "Save" at bounding box center [284, 7] width 8 height 5
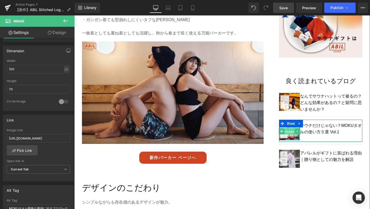
click at [289, 132] on span "Image" at bounding box center [290, 131] width 11 height 6
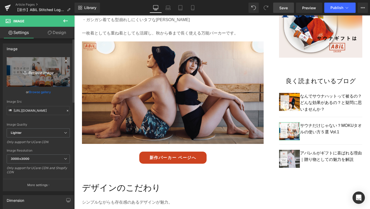
click at [40, 72] on icon "Replace Image" at bounding box center [38, 72] width 41 height 6
type input "C:\fakepath\1-min (4).png"
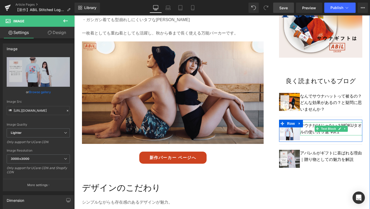
click at [347, 132] on p "サウナだけじゃない？MOKUタオルの使い方５選 Vol.1" at bounding box center [331, 128] width 62 height 13
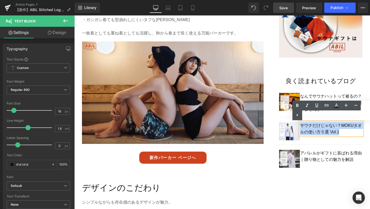
drag, startPoint x: 342, startPoint y: 133, endPoint x: 301, endPoint y: 125, distance: 41.8
click at [301, 125] on p "サウナだけじゃない？MOKUタオルの使い方５選 Vol.1" at bounding box center [331, 128] width 62 height 13
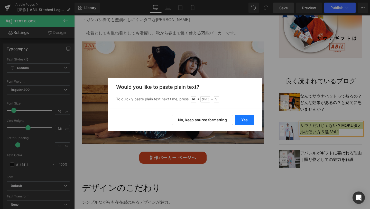
click at [246, 120] on button "Yes" at bounding box center [244, 120] width 19 height 10
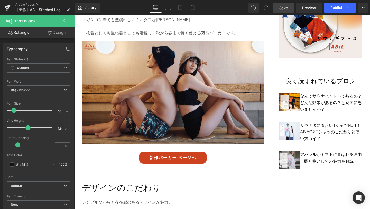
click at [285, 6] on span "Save" at bounding box center [284, 7] width 8 height 5
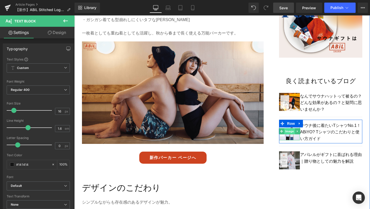
click at [290, 131] on span "Image" at bounding box center [290, 131] width 11 height 6
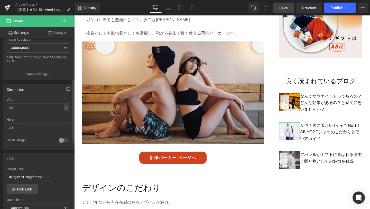
scroll to position [119, 0]
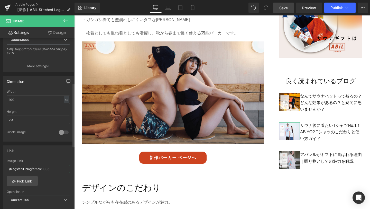
drag, startPoint x: 55, startPoint y: 169, endPoint x: 3, endPoint y: 168, distance: 52.0
click at [3, 168] on div "/blogs/ahil-blog/article-006 Image Link /blogs/ahil-blog/article-006 Pick Link …" at bounding box center [38, 185] width 70 height 53
paste input "https://abil.shop/blogs/ahil-blog/abiyo-tshirt"
click at [10, 168] on input "https://abil.shop/blogs/ahil-blog/abiyo-tshirt" at bounding box center [38, 169] width 63 height 8
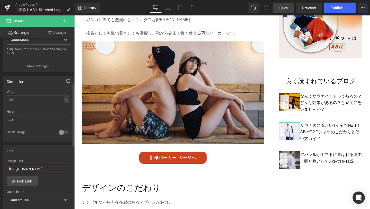
type input "https:/abil.shop/blogs/ahil-blog/abiyo-tshirt"
drag, startPoint x: 66, startPoint y: 169, endPoint x: 0, endPoint y: 168, distance: 65.6
click at [0, 168] on div "Link /blogs/ahil-blog/article-006 Image Link https:/abil.shop/blogs/ahil-blog/a…" at bounding box center [38, 176] width 77 height 70
paste input "https://abil.shop/blogs/ahil-blog/abiyo-tshirt"
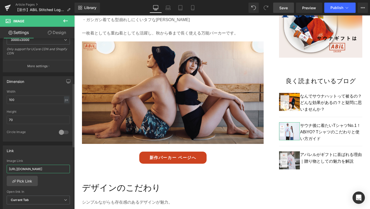
drag, startPoint x: 67, startPoint y: 168, endPoint x: 3, endPoint y: 170, distance: 63.6
click at [3, 170] on div "/blogs/ahil-blog/article-006 Image Link https://abil.shop/blogs/ahil-blog/abiyo…" at bounding box center [38, 185] width 70 height 53
type input "https://abil.shop/blogs/ahil-blog/abiyo-tshirt"
click at [282, 8] on span "Save" at bounding box center [284, 7] width 8 height 5
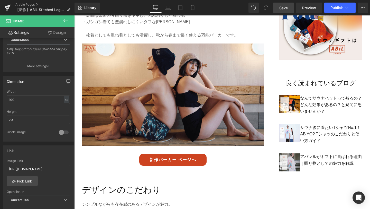
scroll to position [365, 0]
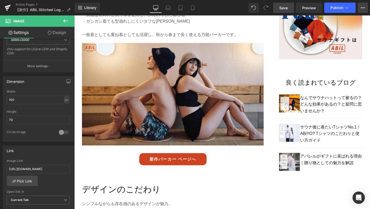
click at [367, 9] on button "View Live Page View with current Template Save Template to Library Schedule Pub…" at bounding box center [363, 8] width 10 height 10
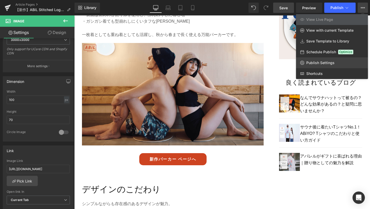
click at [337, 61] on link "Publish Settings" at bounding box center [332, 62] width 72 height 11
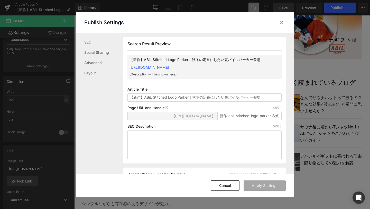
scroll to position [0, 0]
click at [165, 146] on textarea at bounding box center [205, 144] width 154 height 29
paste textarea "ABiL新作『Stitched Logo Parker』が10/3 20:00発売開始！裏パイル素材の快適さとビッグロゴデザイン。公式LINE登録でお得なクー…"
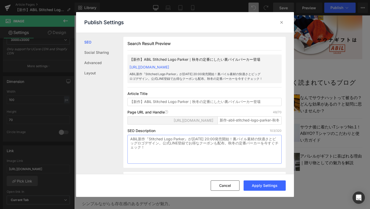
type textarea "ABiL新作『Stitched Logo Parker』が10/3 20:00発売開始！裏パイル素材の快適さとビッグロゴデザイン。公式LINE登録でお得なクー…"
drag, startPoint x: 218, startPoint y: 126, endPoint x: 302, endPoint y: 126, distance: 84.1
click at [302, 126] on div "Publish Settings SEO Social Sharing Advanced Layout Search Result Preview 【新作】A…" at bounding box center [185, 104] width 370 height 209
paste input "stitched-logo-parker-2025"
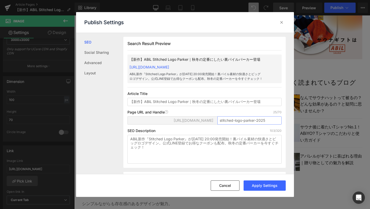
scroll to position [0, 0]
type input "stitched-logo-parker-2025"
click at [255, 185] on button "Apply Settings" at bounding box center [265, 185] width 42 height 10
click at [282, 22] on icon at bounding box center [281, 22] width 5 height 5
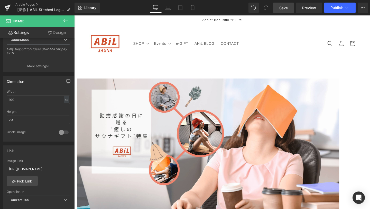
click at [283, 8] on span "Save" at bounding box center [284, 7] width 8 height 5
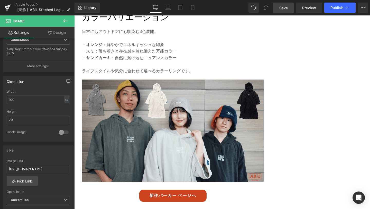
scroll to position [743, 0]
